Goal: Information Seeking & Learning: Learn about a topic

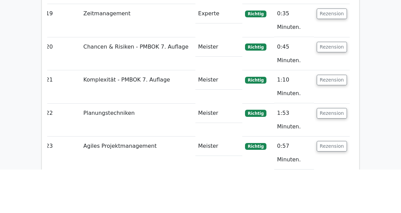
scroll to position [3892, 0]
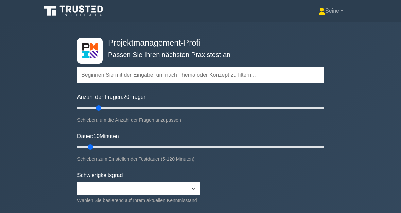
type input "20"
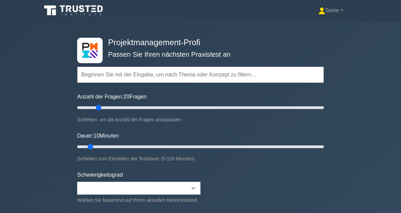
click at [88, 149] on input "Dauer: 10 Minuten" at bounding box center [200, 147] width 247 height 8
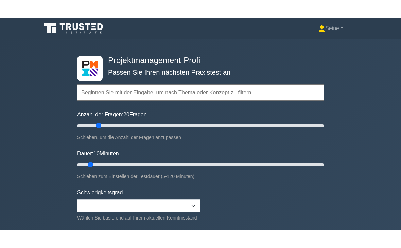
scroll to position [0, 0]
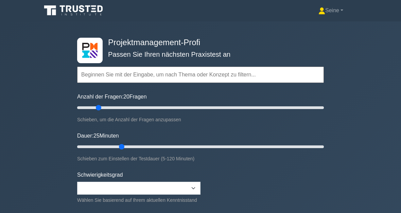
type input "25"
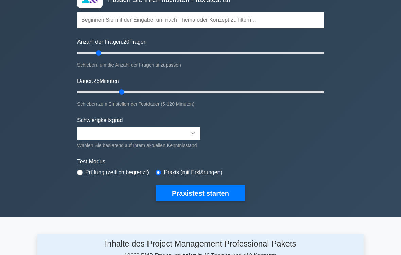
scroll to position [55, 0]
click at [236, 199] on button "Praxistest starten" at bounding box center [201, 194] width 90 height 16
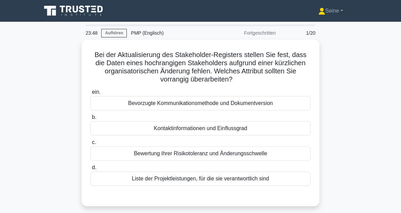
click at [208, 106] on div "Bevorzugte Kommunikationsmethode und Dokumentversion" at bounding box center [200, 103] width 220 height 14
click at [90, 94] on input "ein. Bevorzugte Kommunikationsmethode und Dokumentversion" at bounding box center [90, 92] width 0 height 4
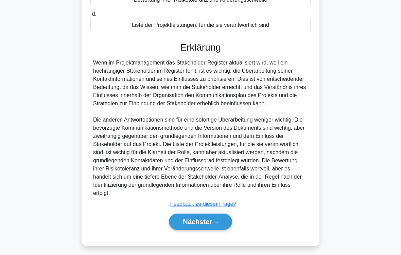
click at [222, 213] on button "Nächster" at bounding box center [200, 222] width 63 height 16
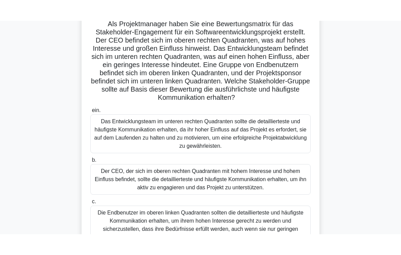
scroll to position [52, 0]
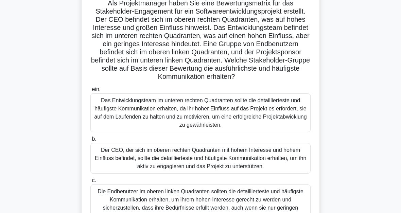
click at [230, 54] on font "Als Projektmanager haben Sie eine Bewertungsmatrix für das Stakeholder-Engageme…" at bounding box center [200, 39] width 219 height 81
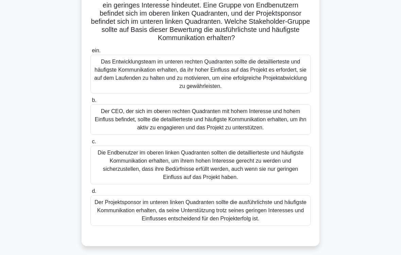
scroll to position [91, 0]
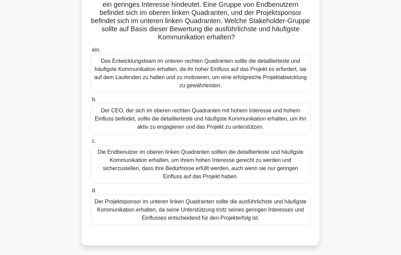
click at [208, 77] on div "Das Entwicklungsteam im unteren rechten Quadranten sollte die detaillierteste u…" at bounding box center [200, 73] width 220 height 39
click at [90, 52] on input "ein. Das Entwicklungsteam im unteren rechten Quadranten sollte die detaillierte…" at bounding box center [90, 50] width 0 height 4
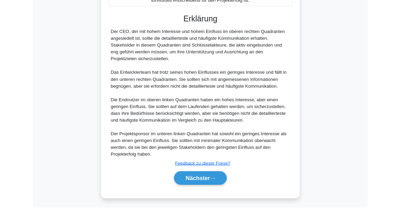
scroll to position [378, 0]
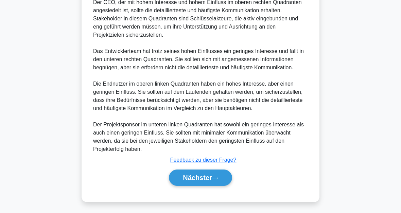
click at [222, 180] on button "Nächster" at bounding box center [200, 178] width 63 height 16
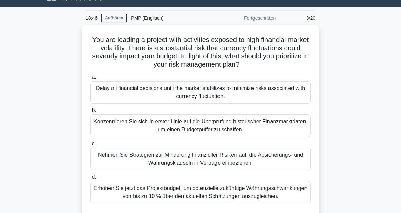
scroll to position [0, 0]
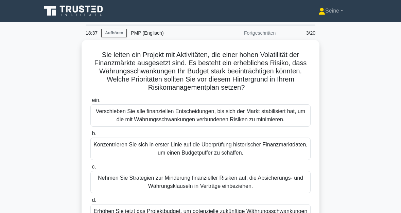
click at [110, 36] on link "Aufhören" at bounding box center [113, 33] width 25 height 8
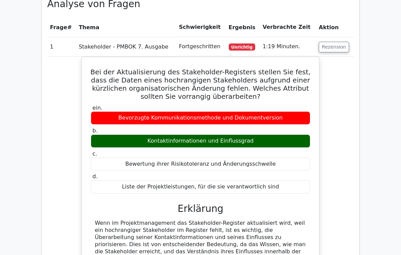
scroll to position [331, 0]
